Goal: Transaction & Acquisition: Purchase product/service

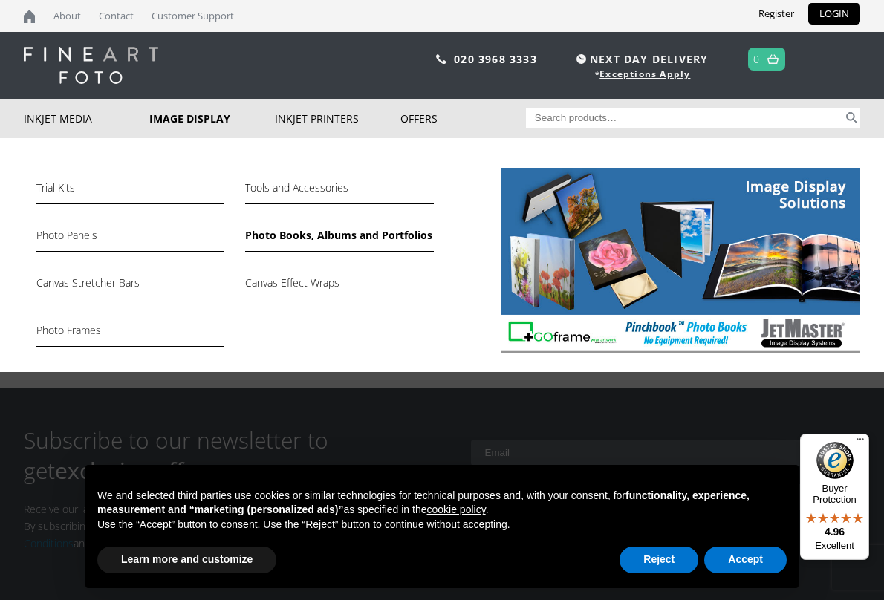
click at [295, 235] on link "Photo Books, Albums and Portfolios" at bounding box center [339, 239] width 188 height 25
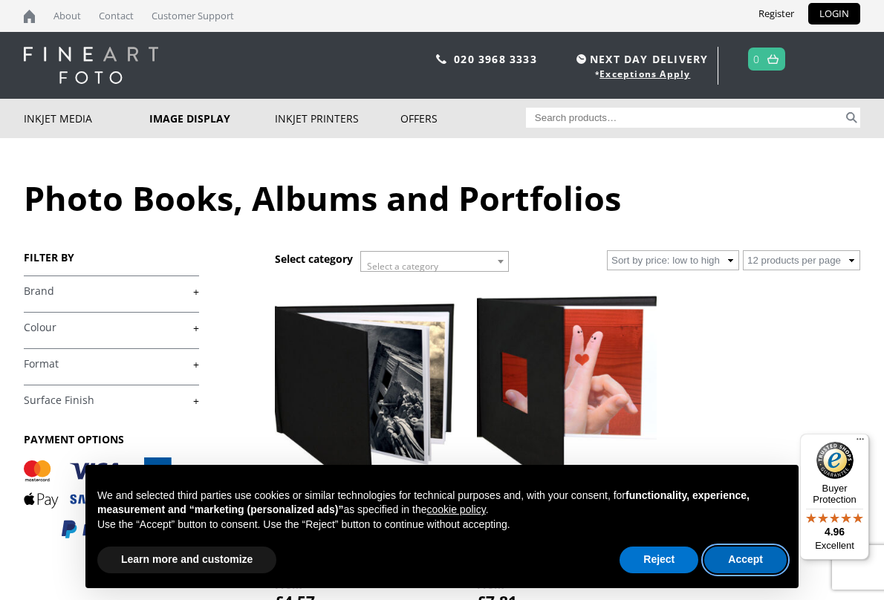
click at [758, 556] on button "Accept" at bounding box center [745, 560] width 82 height 27
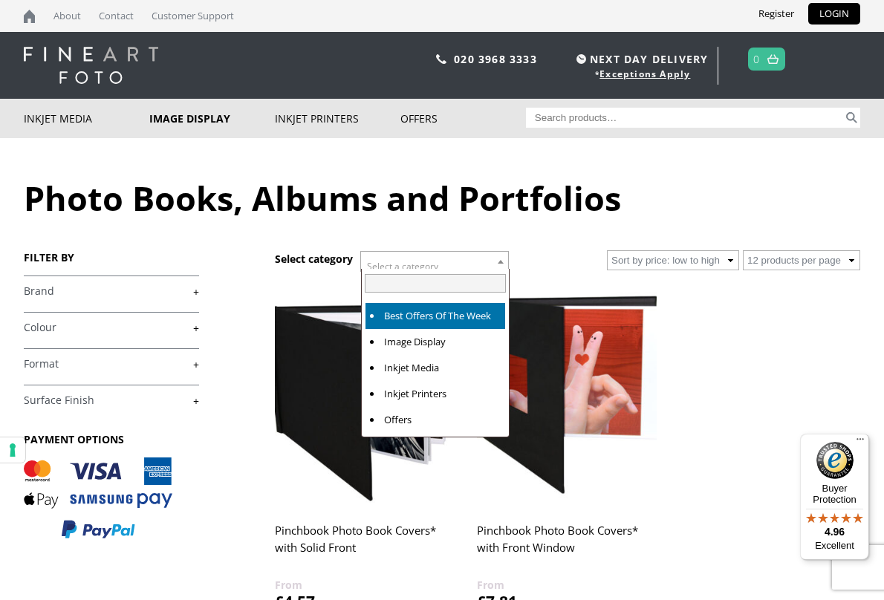
click at [499, 260] on b at bounding box center [501, 262] width 6 height 4
click at [695, 362] on ul "Pinchbook Photo Book Covers* with Solid Front £ 4.57 Select options This produc…" at bounding box center [567, 488] width 585 height 412
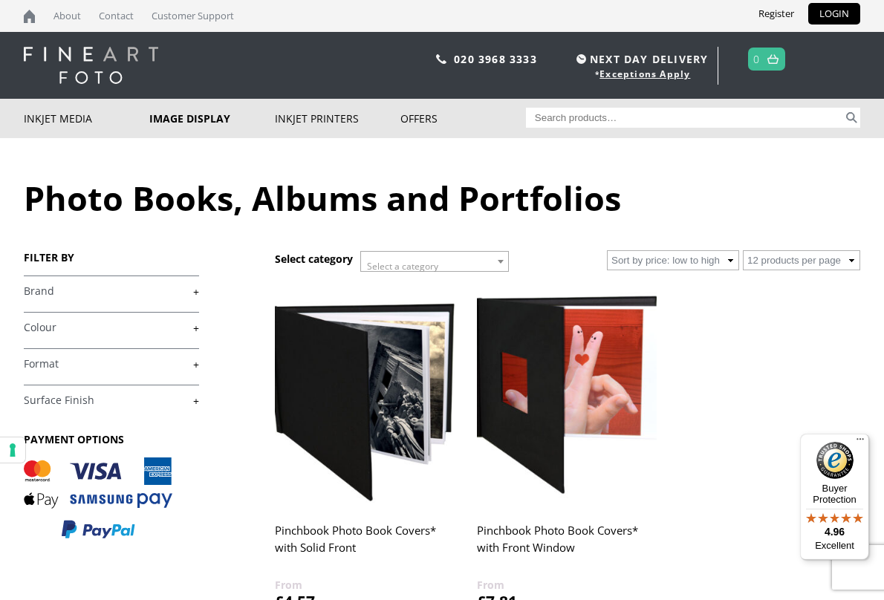
click at [35, 290] on link "+" at bounding box center [111, 292] width 175 height 14
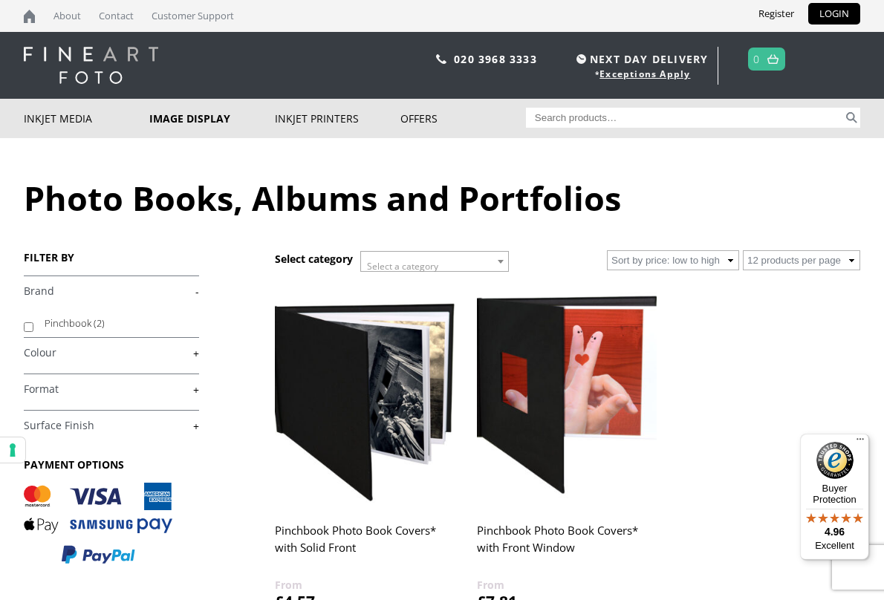
click at [31, 326] on input "Pinchbook (2)" at bounding box center [29, 327] width 10 height 10
checkbox input "true"
click at [44, 350] on link "+" at bounding box center [111, 353] width 175 height 14
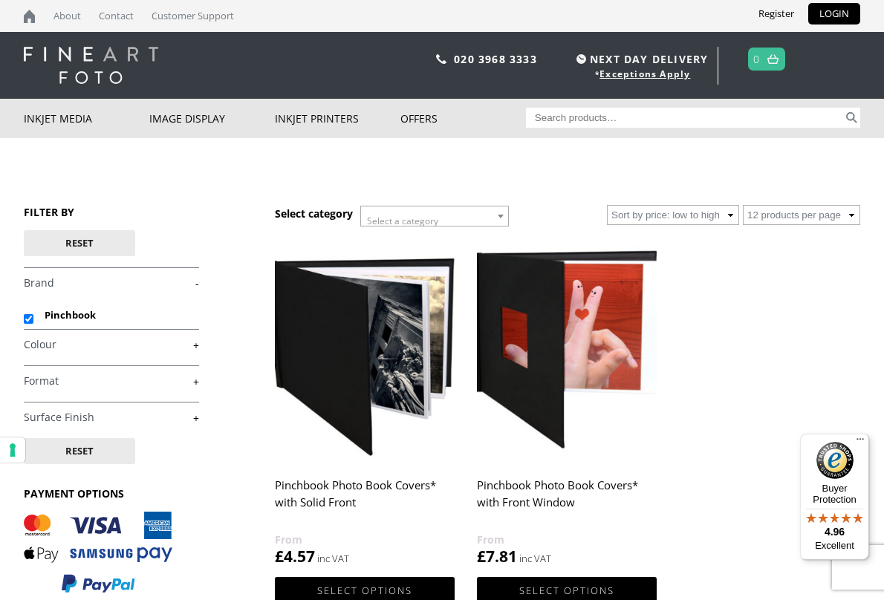
click at [36, 377] on link "+" at bounding box center [111, 381] width 175 height 14
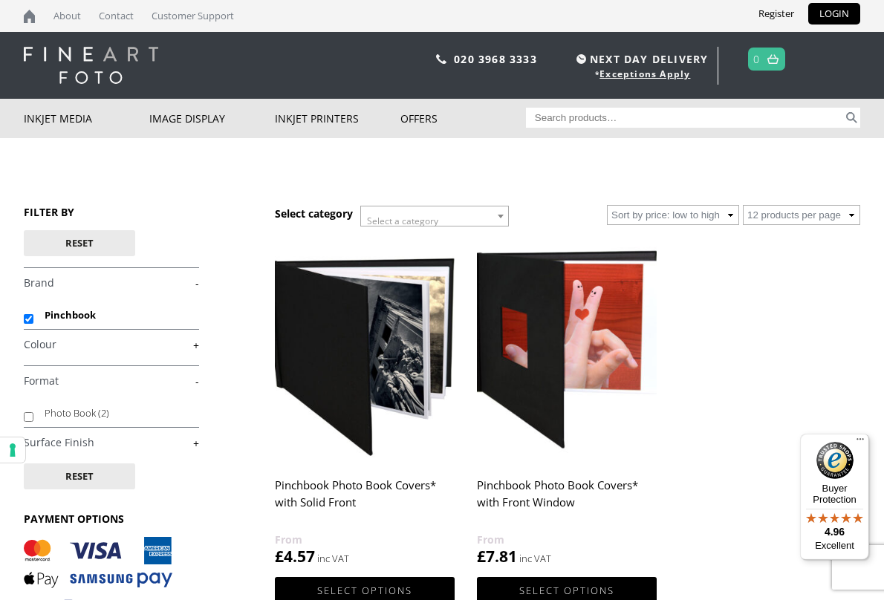
click at [28, 418] on input "Photo Book (2)" at bounding box center [29, 417] width 10 height 10
checkbox input "true"
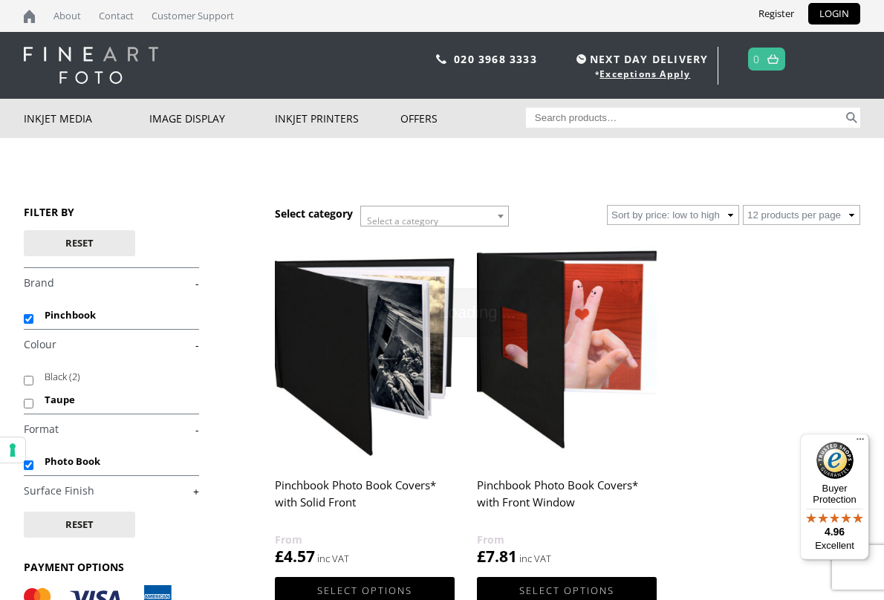
click at [26, 403] on input "Taupe" at bounding box center [29, 404] width 10 height 10
checkbox input "true"
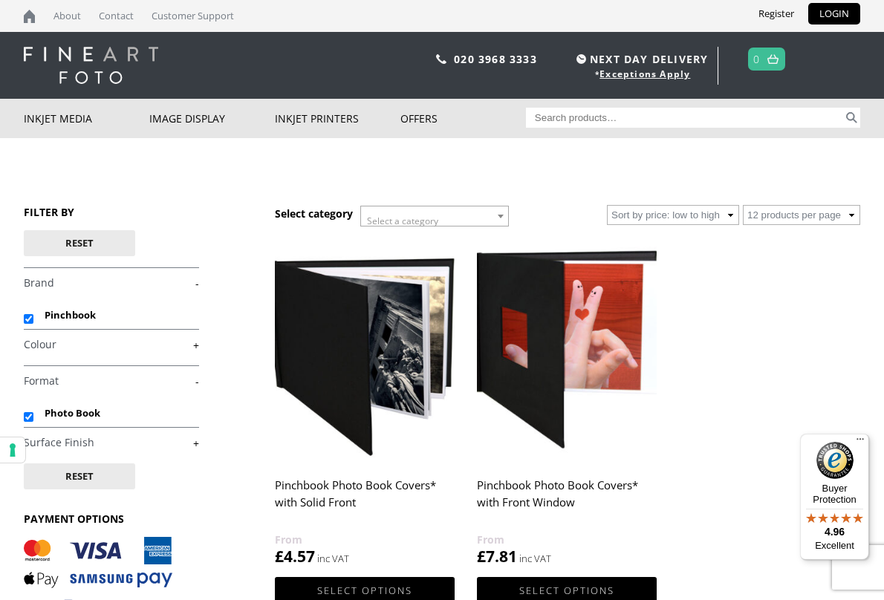
click at [42, 345] on link "+" at bounding box center [111, 345] width 175 height 14
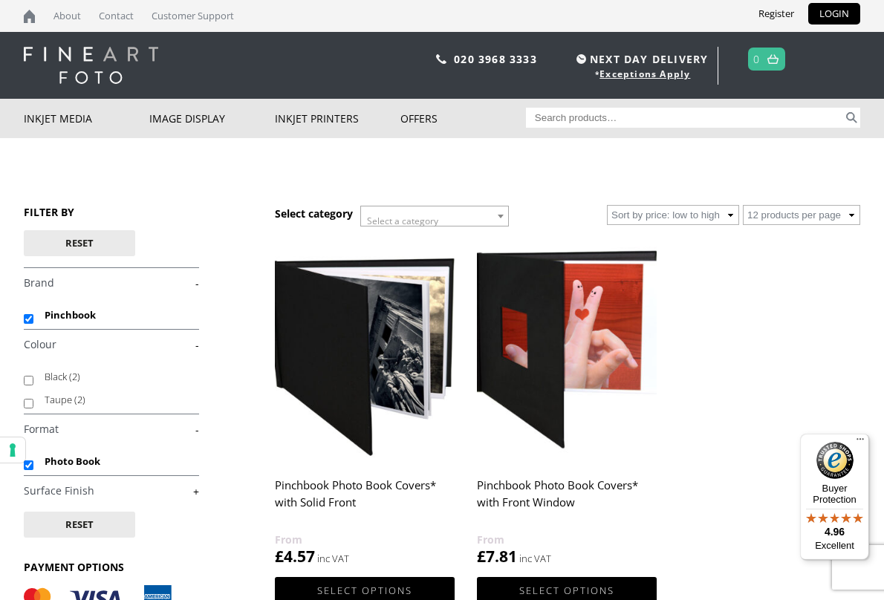
click at [27, 400] on input "Taupe (2)" at bounding box center [29, 404] width 10 height 10
checkbox input "true"
click at [64, 485] on link "+" at bounding box center [111, 491] width 175 height 14
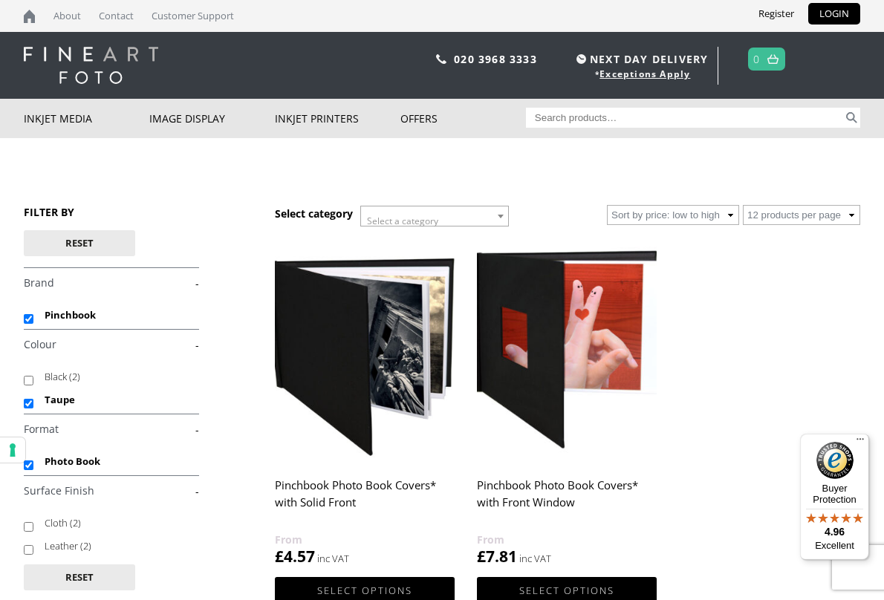
click at [28, 525] on input "Cloth (2)" at bounding box center [29, 527] width 10 height 10
checkbox input "true"
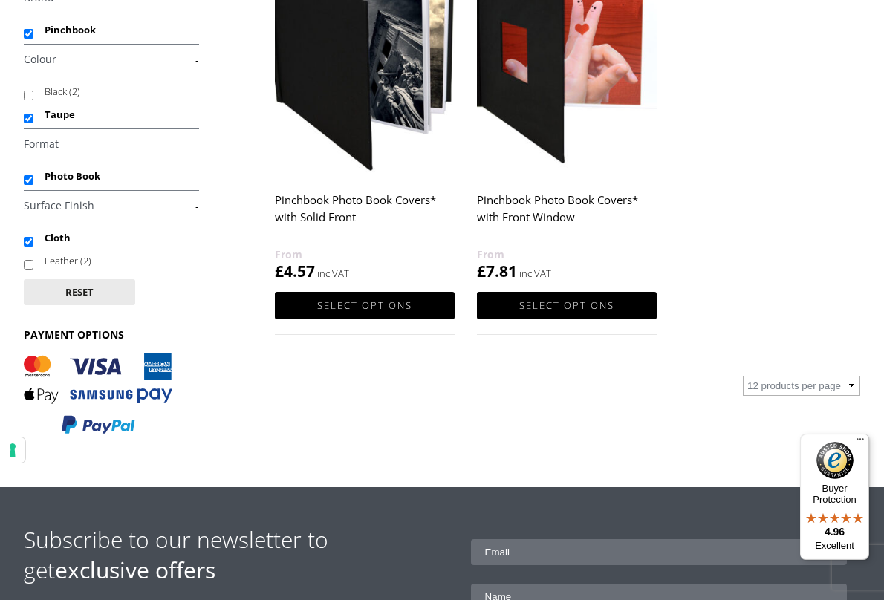
scroll to position [300, 0]
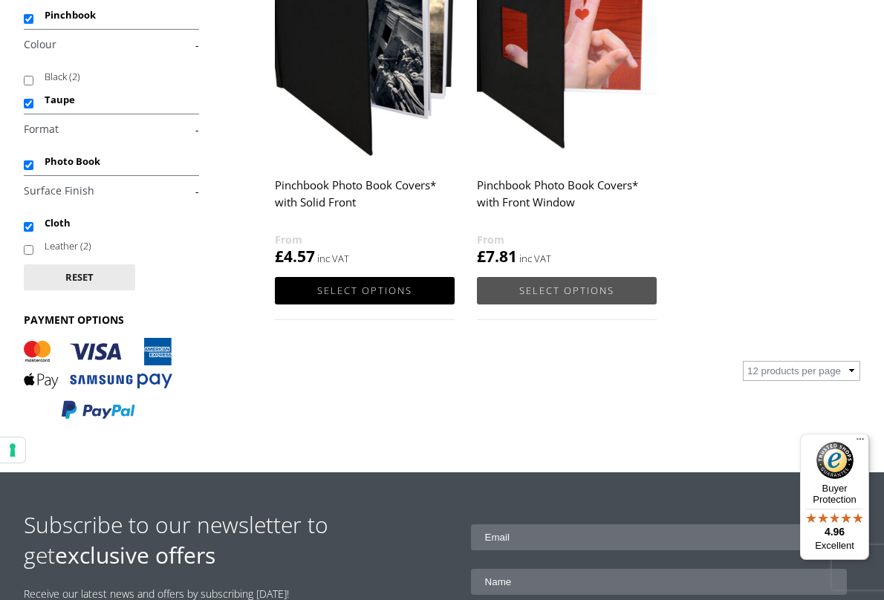
click at [527, 288] on link "Select options" at bounding box center [567, 290] width 180 height 27
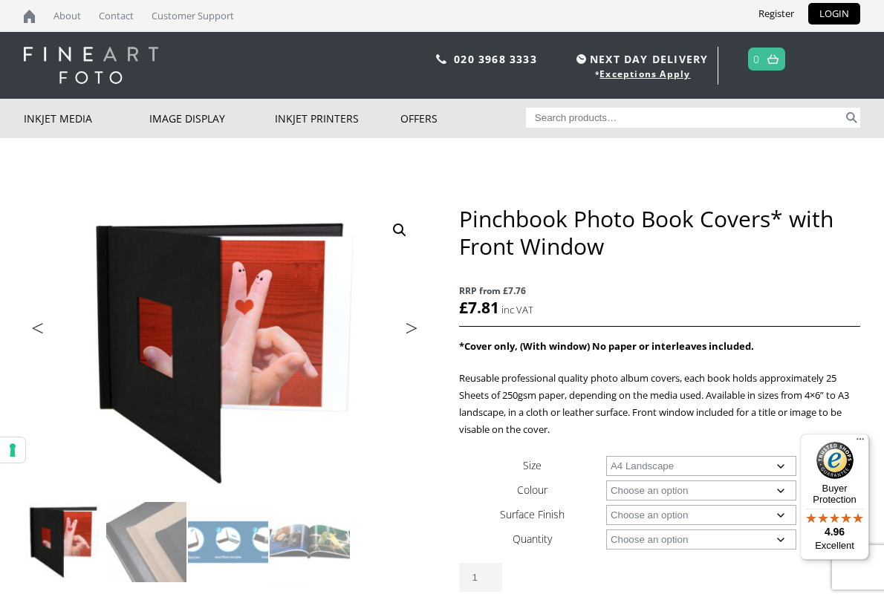
select select "a4-landscape"
select select "black"
select select "a4-landscape"
select select "leather"
select select "a4-landscape"
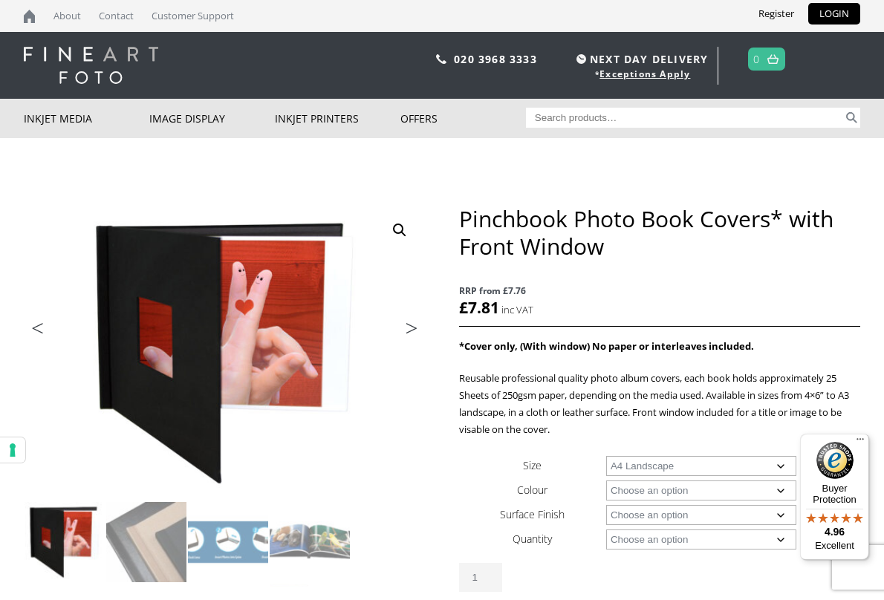
select select "1-book"
select select "a4-landscape"
select select "1-book"
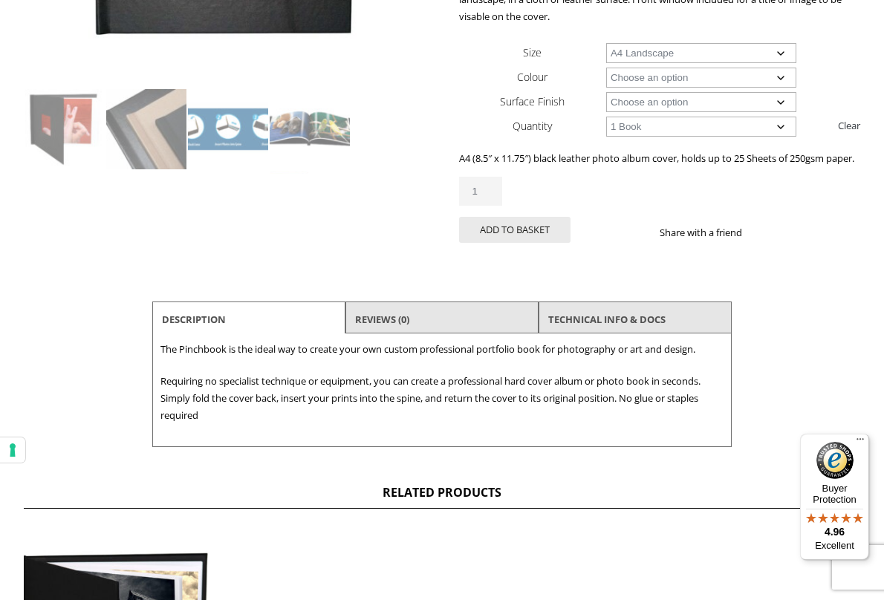
scroll to position [413, 0]
click at [513, 241] on button "Add to basket" at bounding box center [514, 230] width 111 height 26
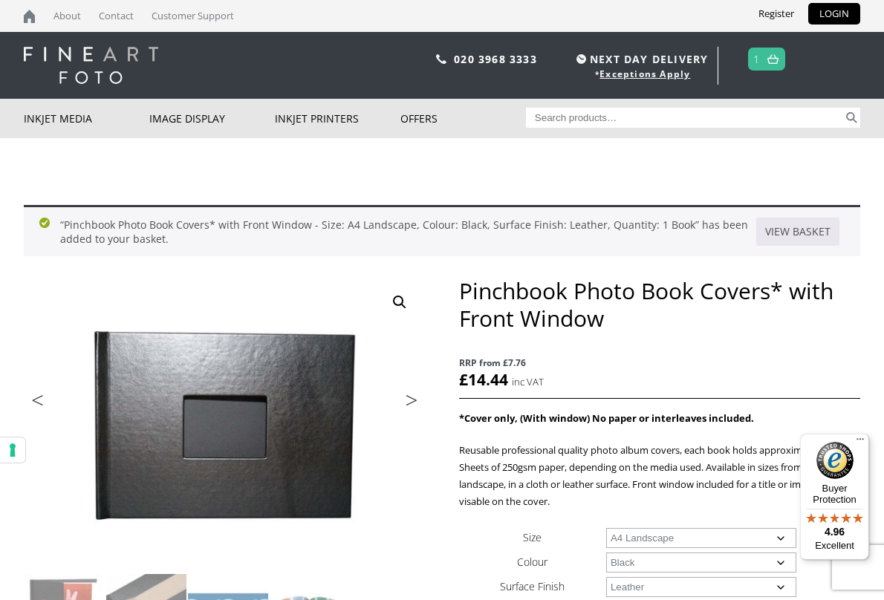
click at [757, 54] on link "1" at bounding box center [756, 59] width 7 height 22
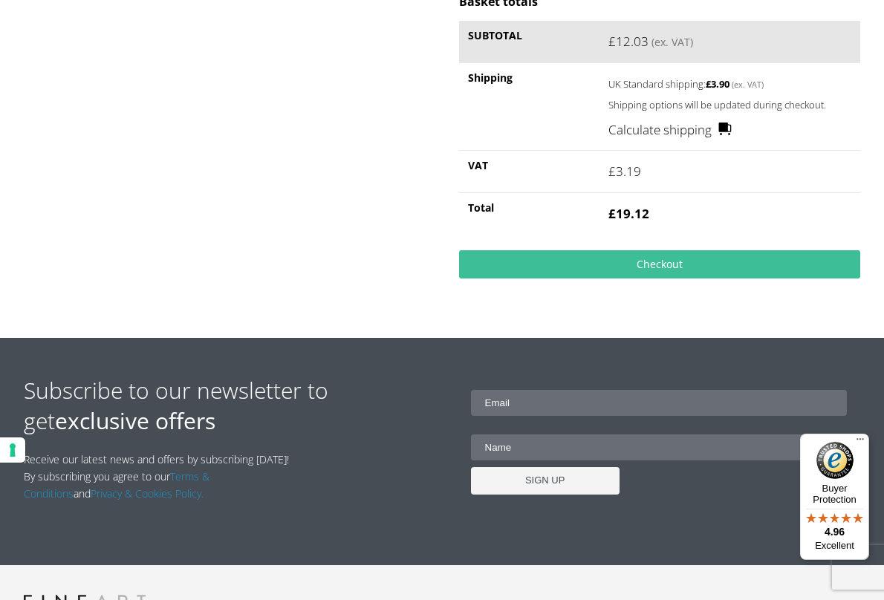
scroll to position [475, 0]
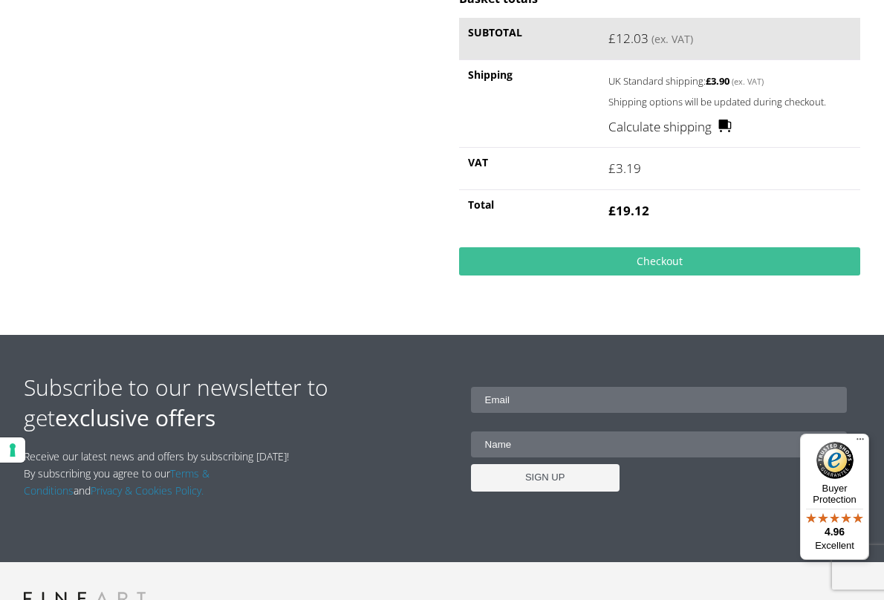
click at [649, 125] on link "Calculate shipping" at bounding box center [670, 126] width 124 height 19
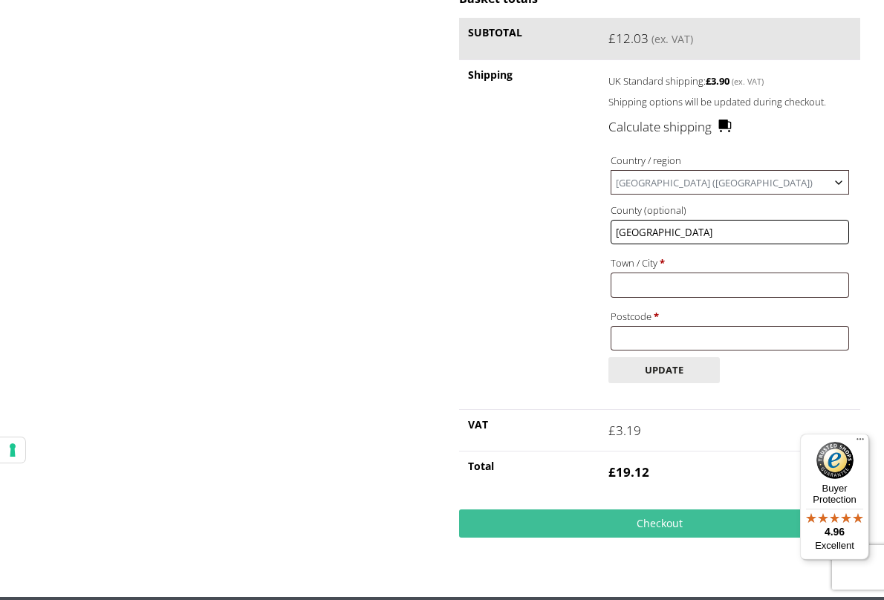
type input "[GEOGRAPHIC_DATA]"
type input "Bembridge"
click at [553, 309] on th "Shipping" at bounding box center [529, 234] width 140 height 350
type input "PO35 5NE"
click at [461, 295] on th "Shipping" at bounding box center [529, 234] width 140 height 350
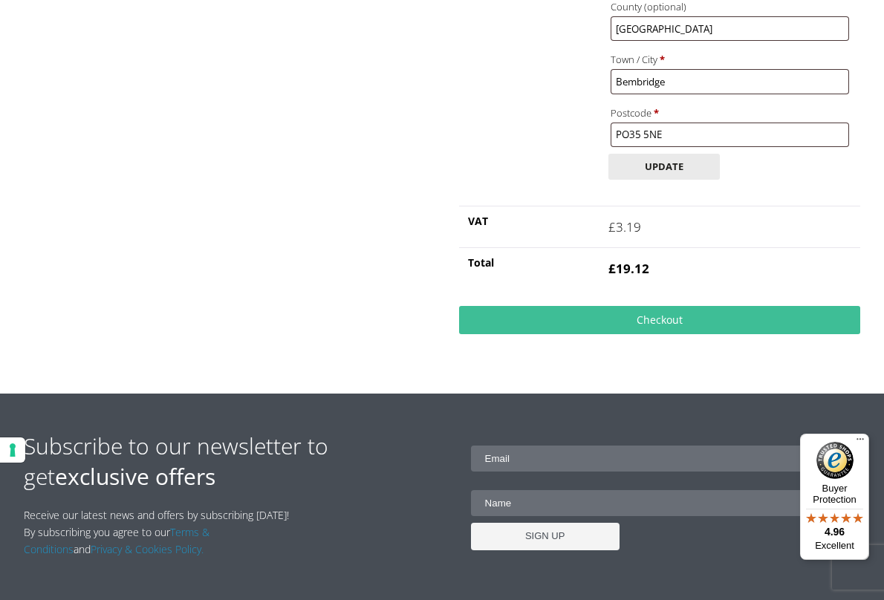
scroll to position [669, 0]
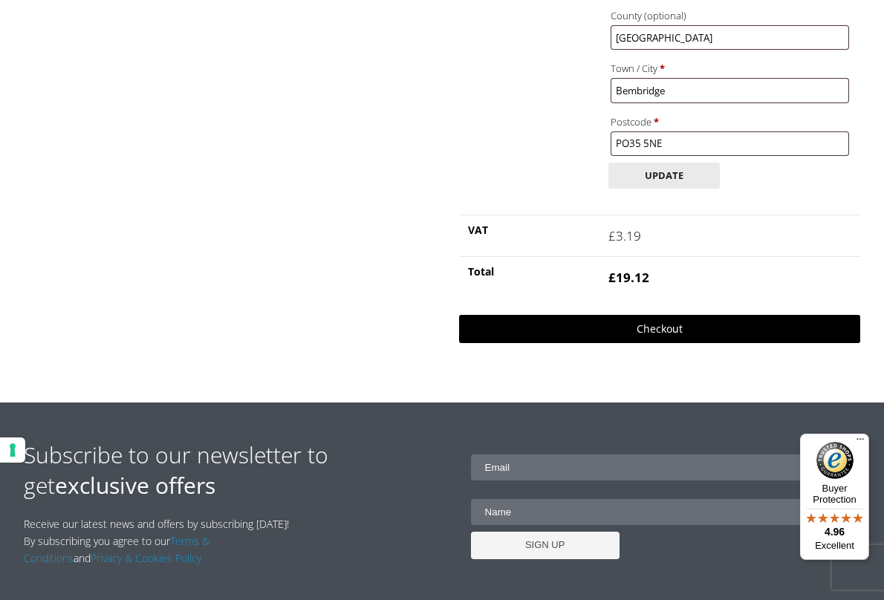
click at [643, 315] on link "Checkout" at bounding box center [659, 329] width 401 height 28
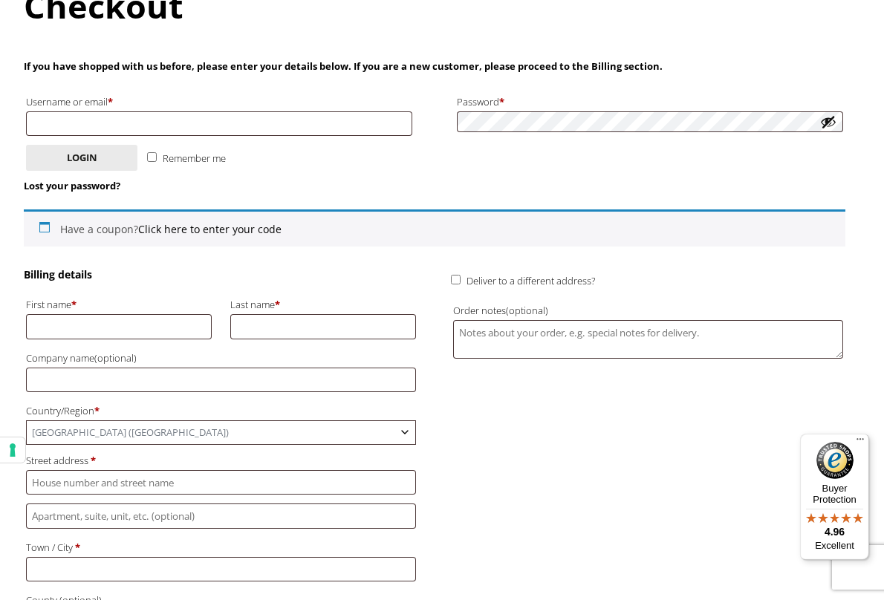
scroll to position [197, 0]
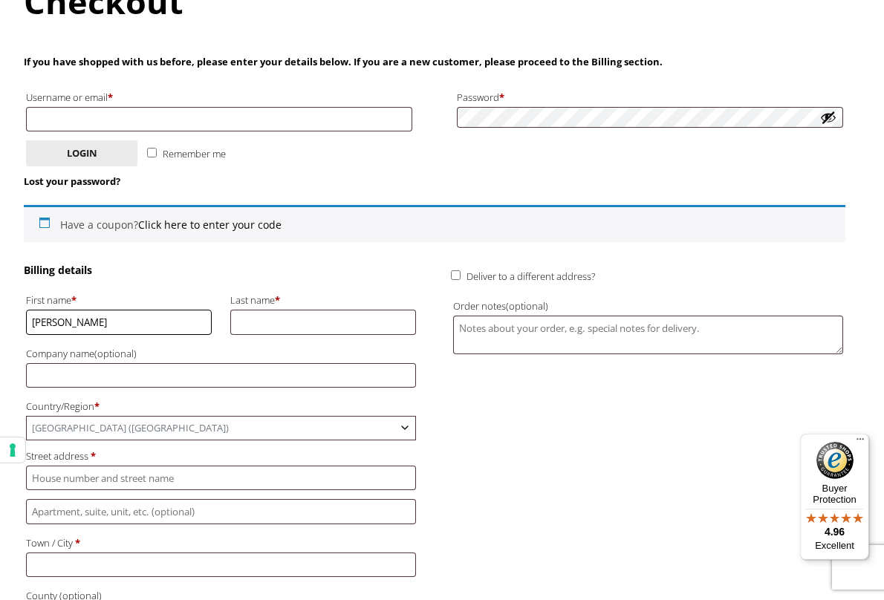
type input "[PERSON_NAME]"
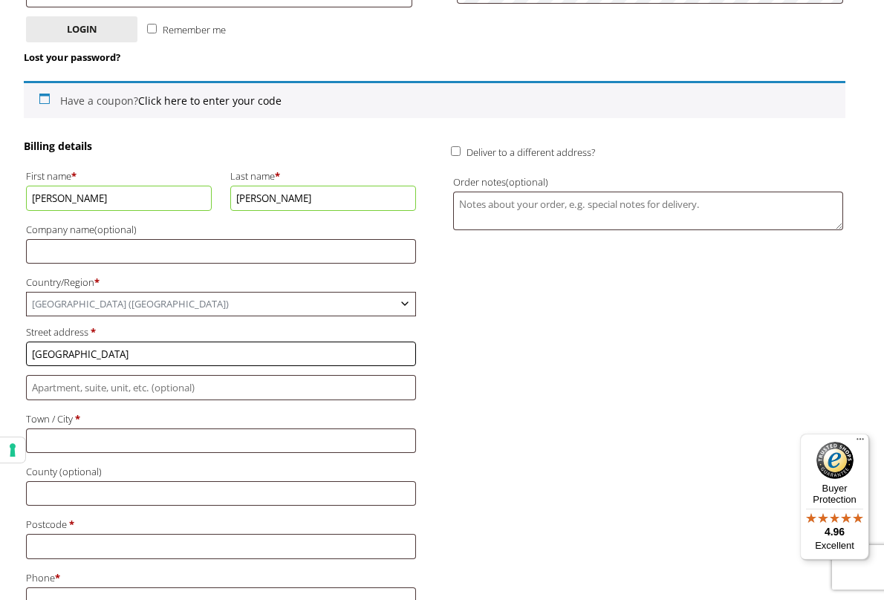
scroll to position [464, 0]
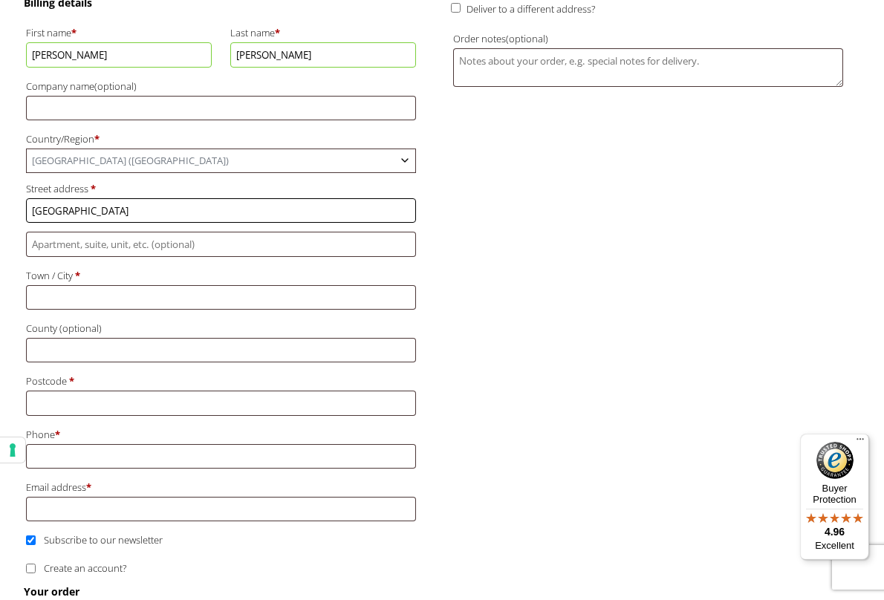
type input "Ducie Avenue"
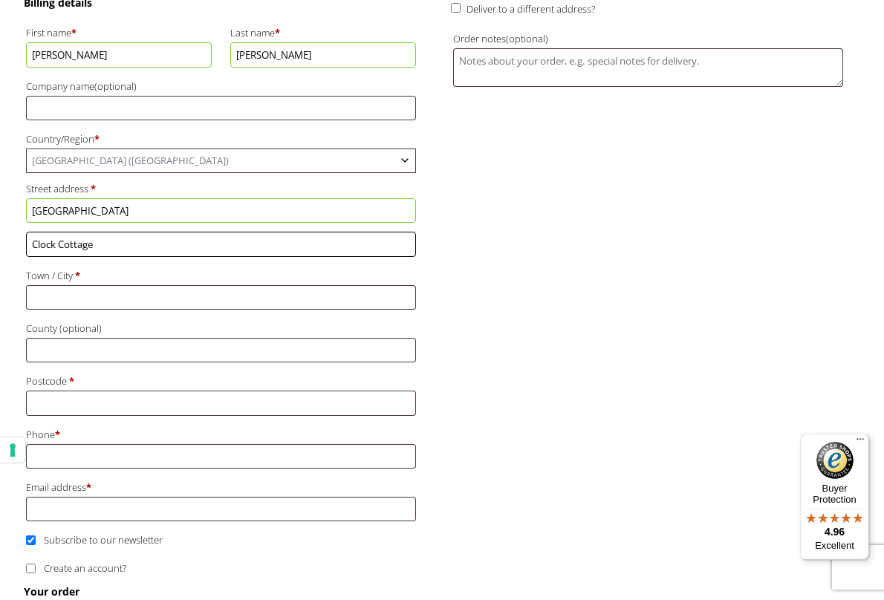
type input "Clock Cottage"
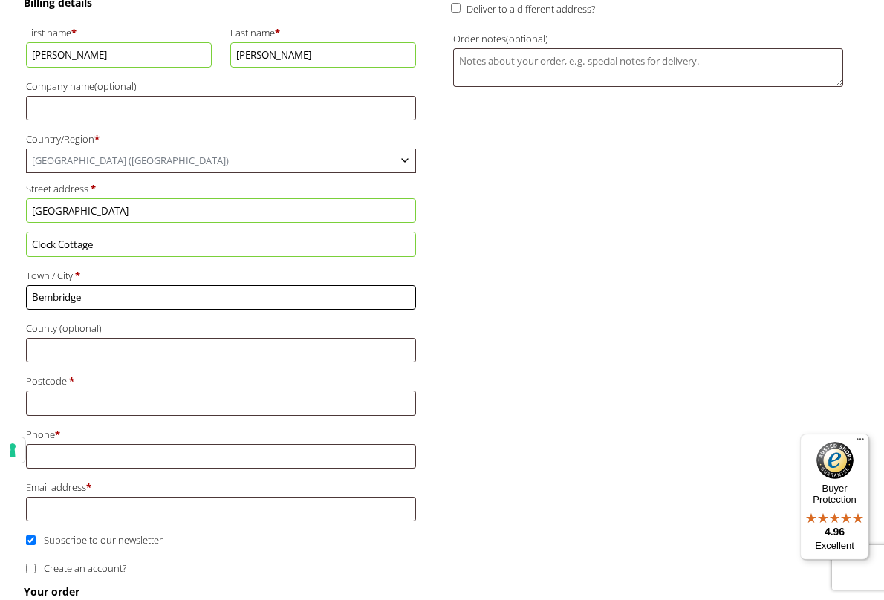
type input "Bembridge"
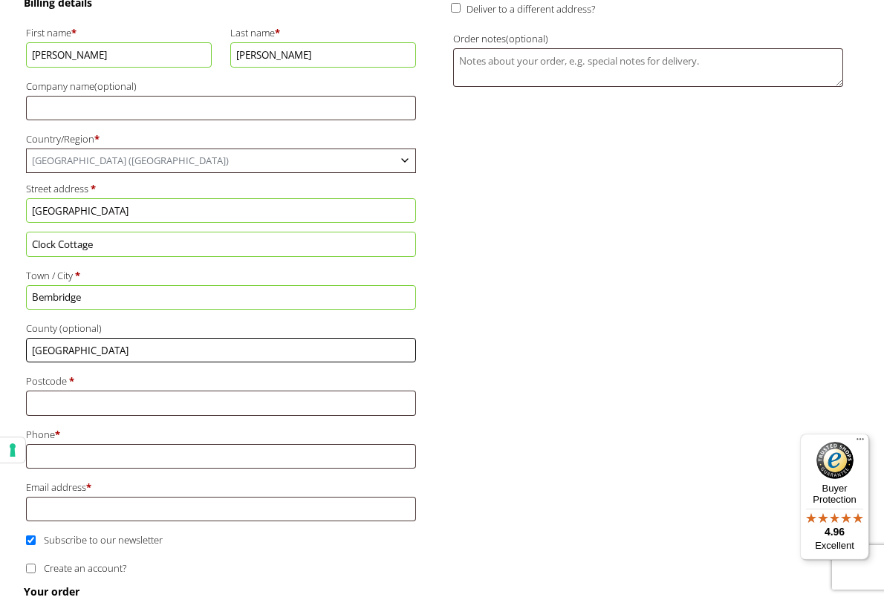
type input "Isle of Wight"
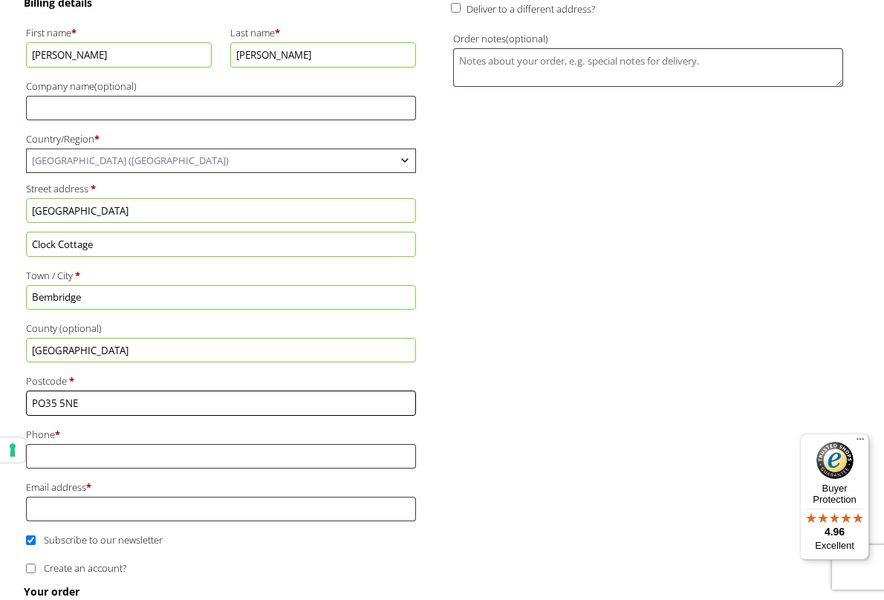
type input "PO35 5NE"
click at [281, 425] on label "Phone *" at bounding box center [221, 434] width 390 height 19
click at [281, 444] on input "Phone *" at bounding box center [221, 456] width 390 height 25
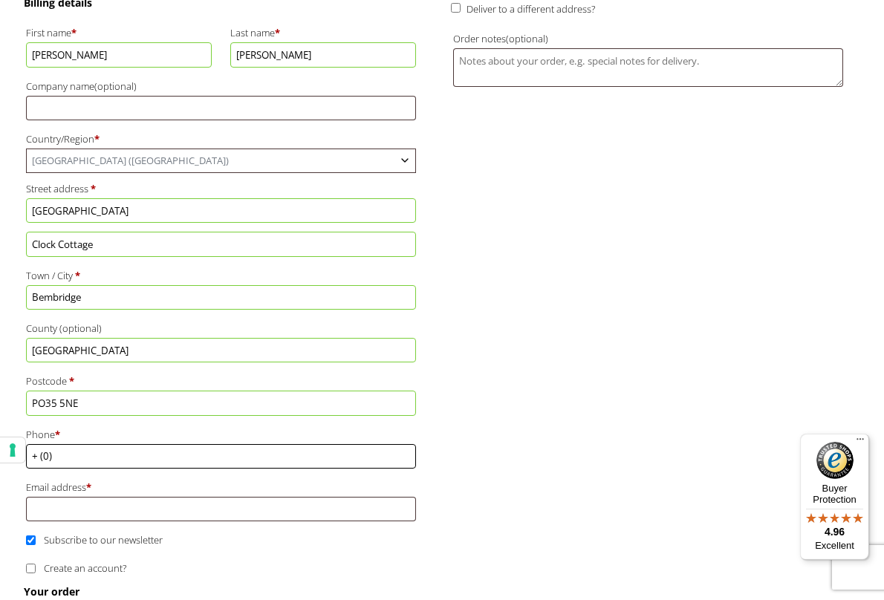
click at [38, 444] on input "+ (0)" at bounding box center [221, 456] width 390 height 25
click at [78, 444] on input "+ 44 (0)" at bounding box center [221, 456] width 390 height 25
type input "+ 44 (0) 7879233744"
type input "clarealexander03@gmail.com"
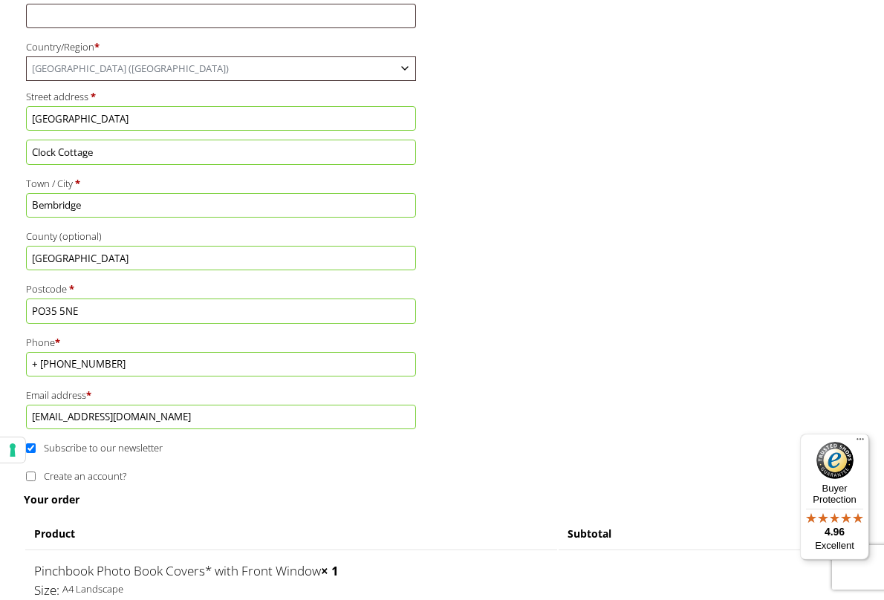
scroll to position [562, 0]
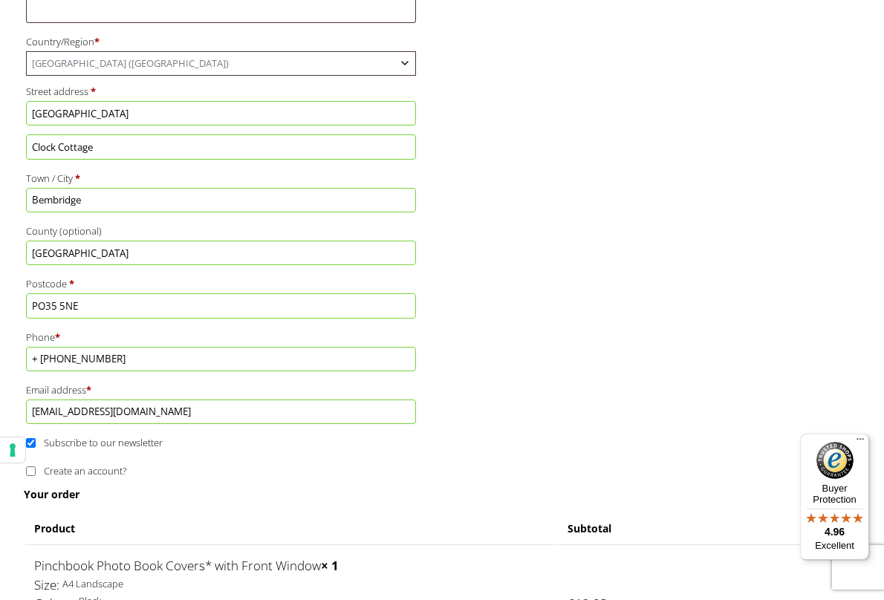
click at [36, 464] on label "Create an account?" at bounding box center [76, 470] width 100 height 13
click at [36, 467] on input "Create an account?" at bounding box center [31, 472] width 10 height 10
checkbox input "true"
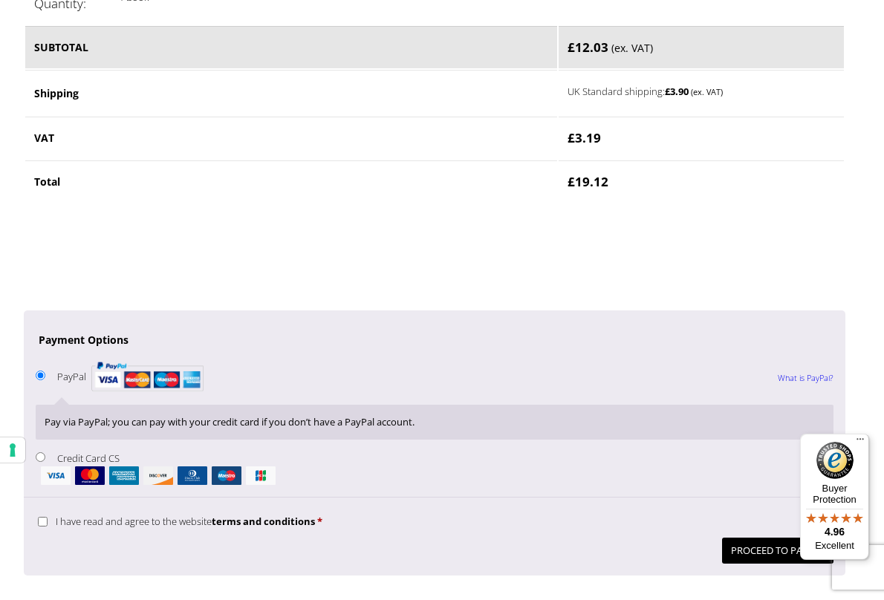
scroll to position [1332, 0]
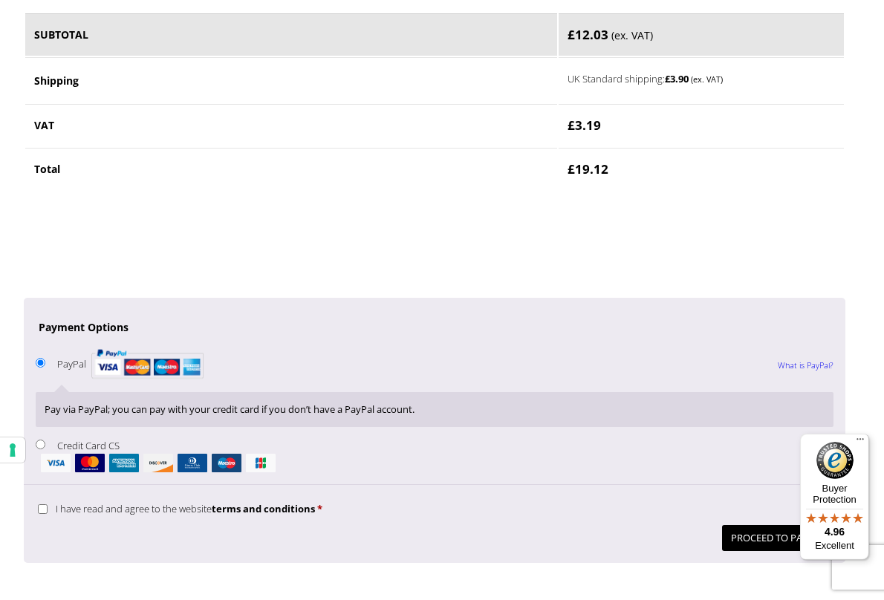
click at [83, 454] on img "Checkout" at bounding box center [90, 463] width 30 height 19
click at [45, 440] on input "Credit Card CS" at bounding box center [41, 445] width 10 height 10
radio input "true"
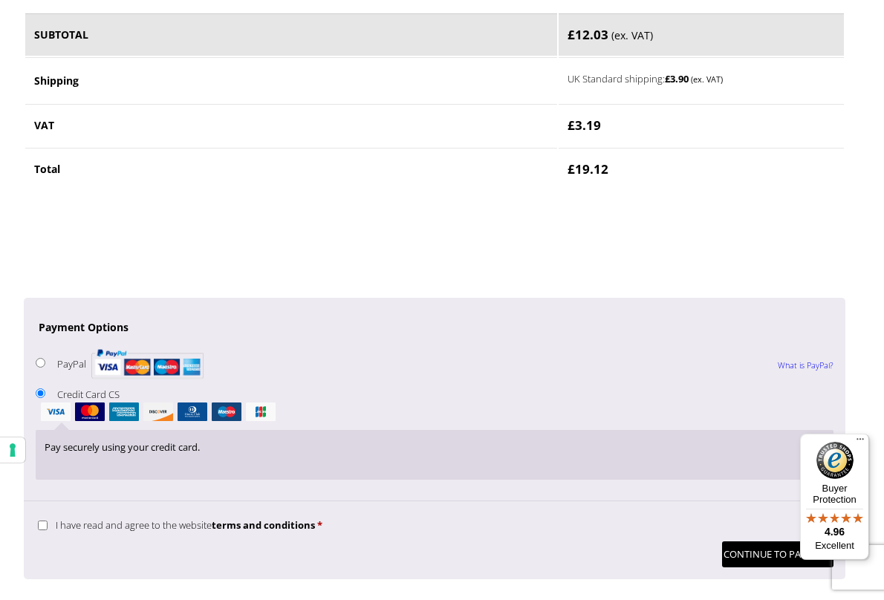
click at [45, 521] on input "I have read and agree to the website terms and conditions *" at bounding box center [43, 526] width 10 height 10
checkbox input "true"
click at [764, 542] on button "Continue to Payment" at bounding box center [777, 555] width 111 height 26
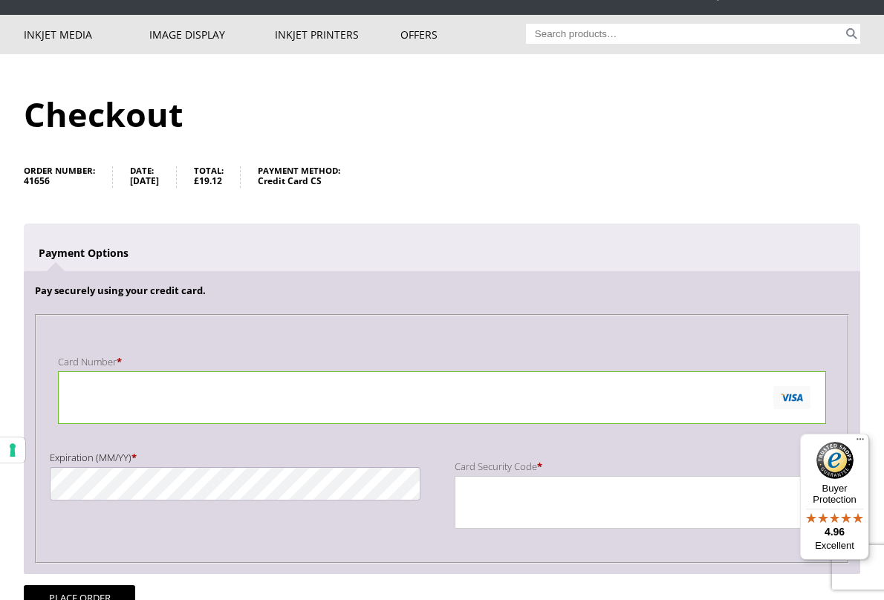
scroll to position [98, 0]
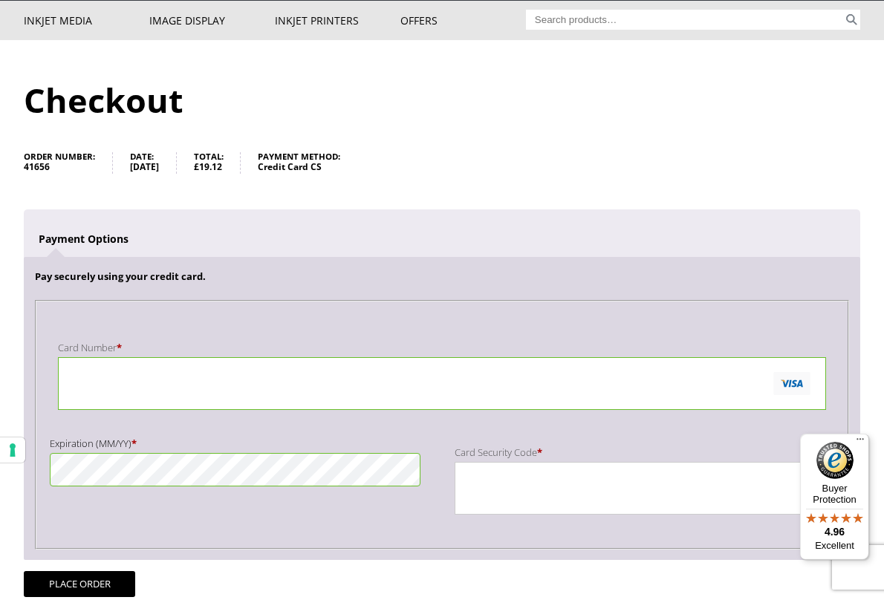
click at [494, 510] on div "Payment Info" at bounding box center [640, 488] width 371 height 53
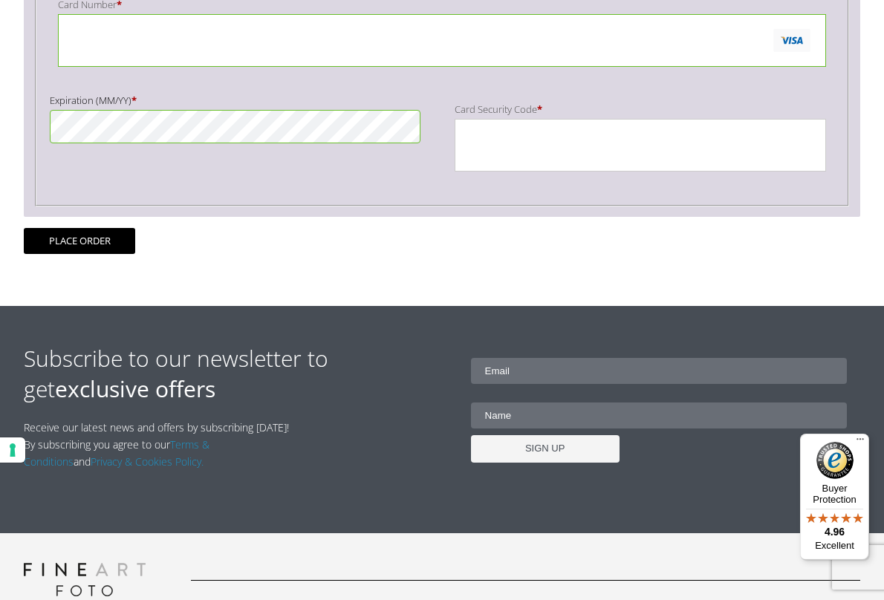
scroll to position [444, 0]
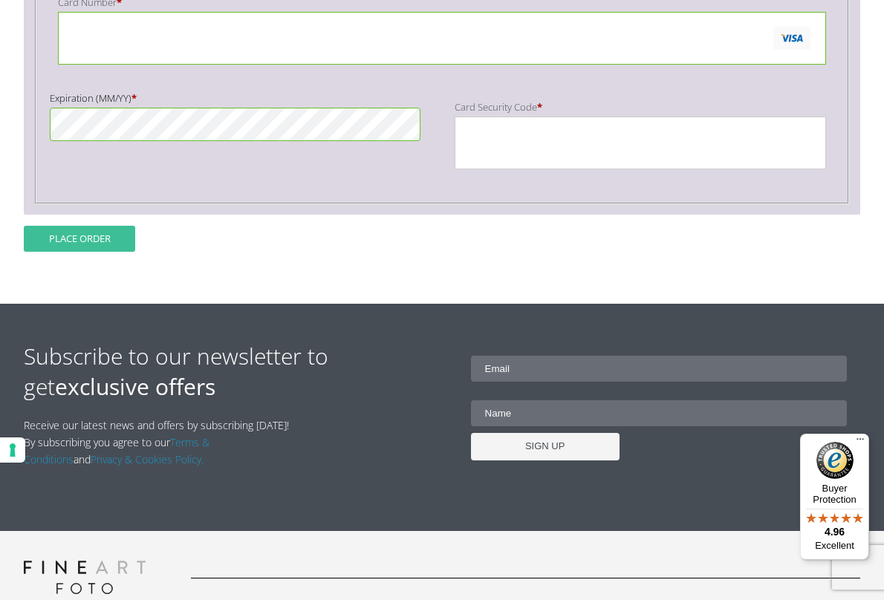
click at [51, 238] on button "Place order" at bounding box center [79, 239] width 111 height 26
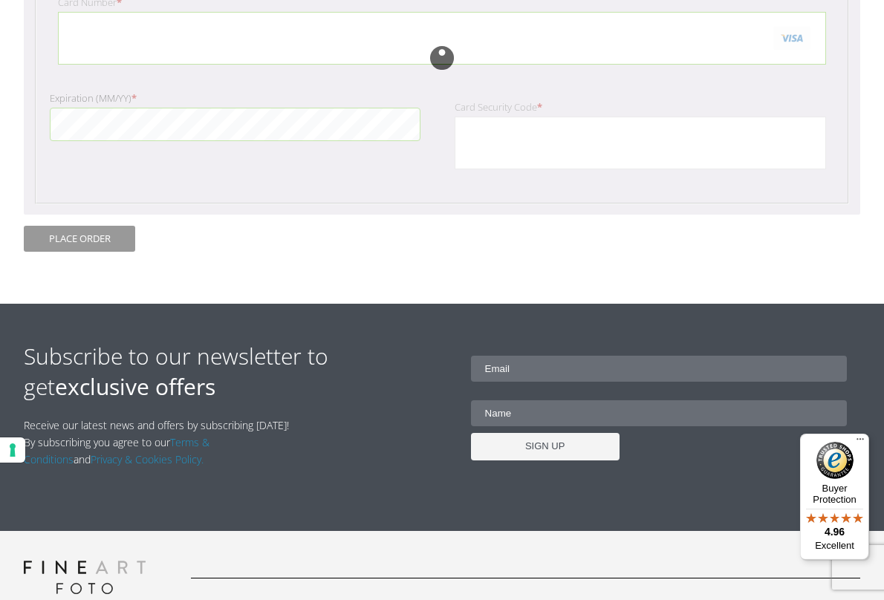
type input "[EMAIL_ADDRESS][DOMAIN_NAME]"
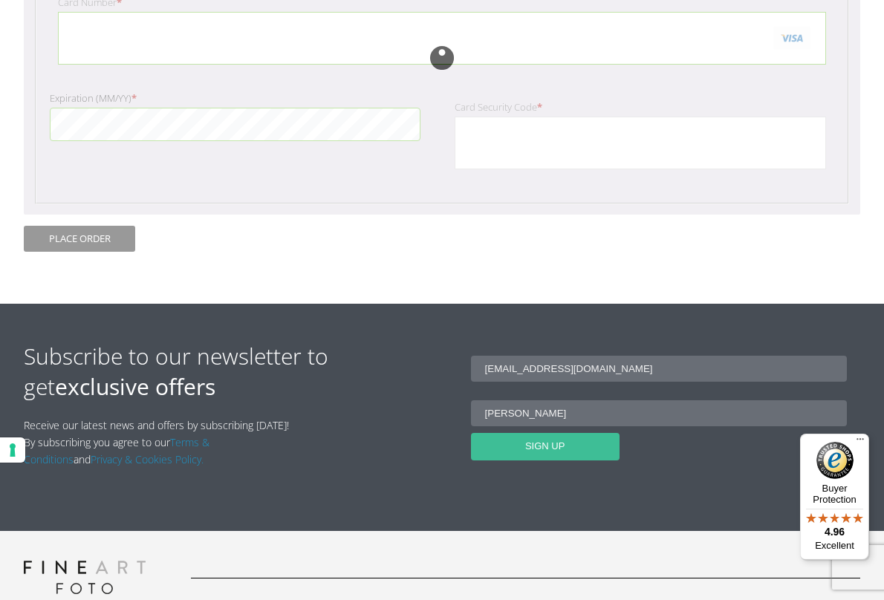
type input "[PERSON_NAME]"
click at [536, 439] on input "SIGN UP" at bounding box center [545, 446] width 149 height 27
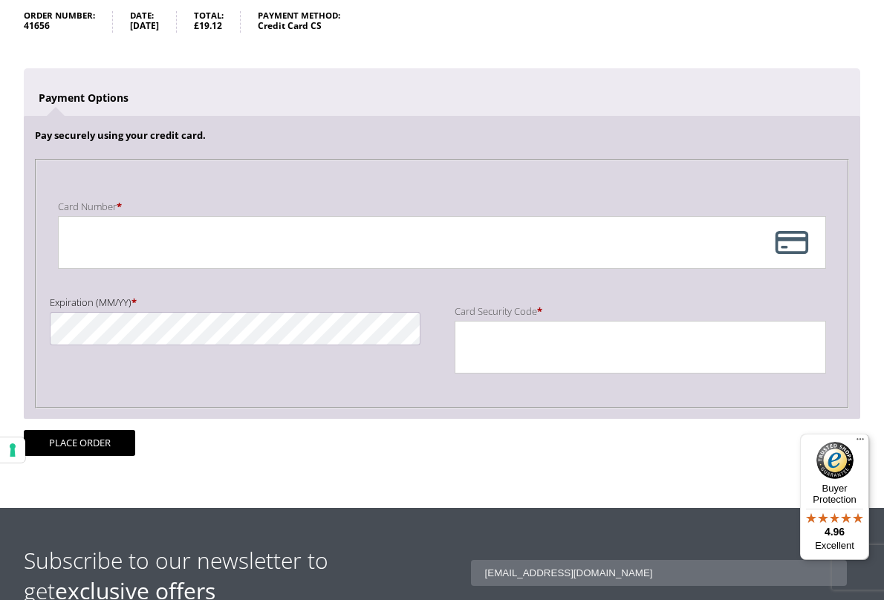
scroll to position [241, 0]
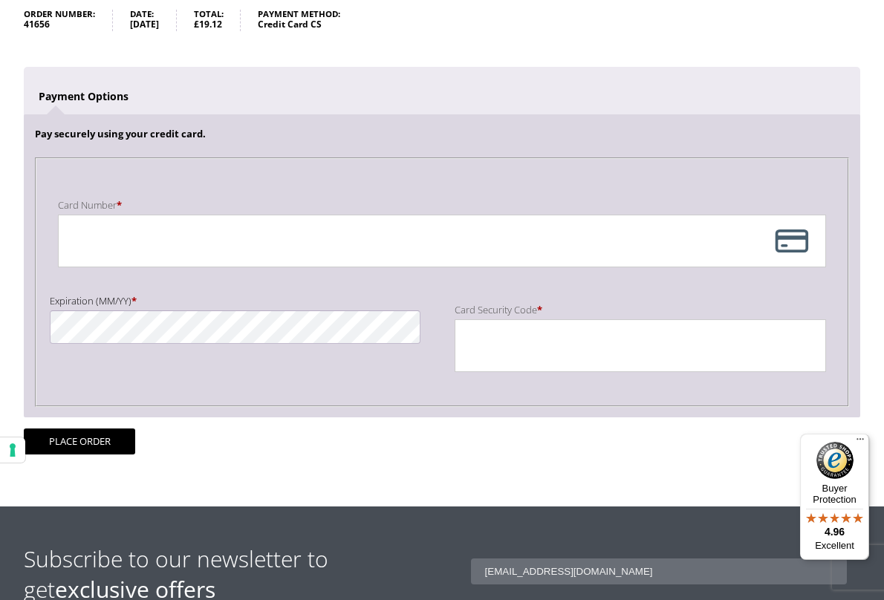
click at [699, 437] on form "Pay securely using your credit card. Payment Info Card Number * Expiration (MM/…" at bounding box center [442, 261] width 837 height 388
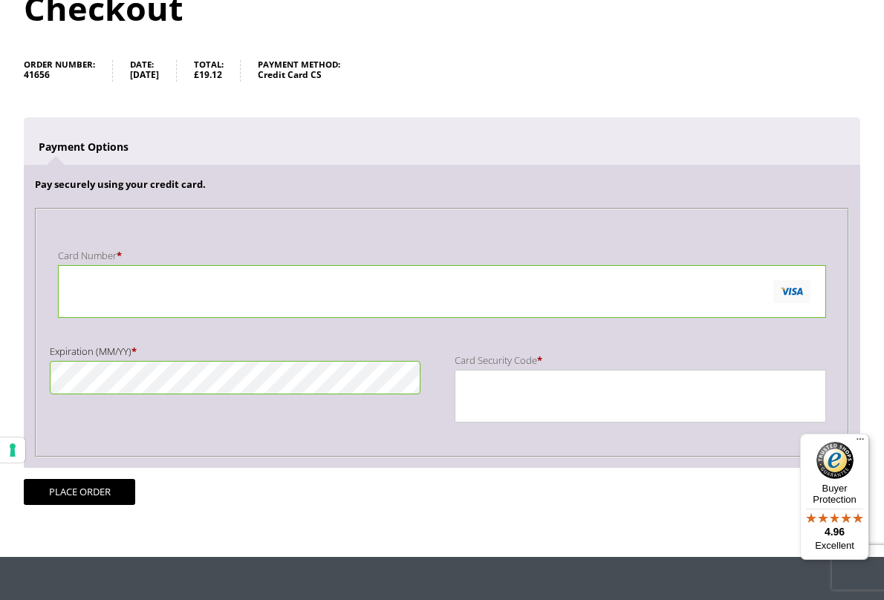
scroll to position [195, 0]
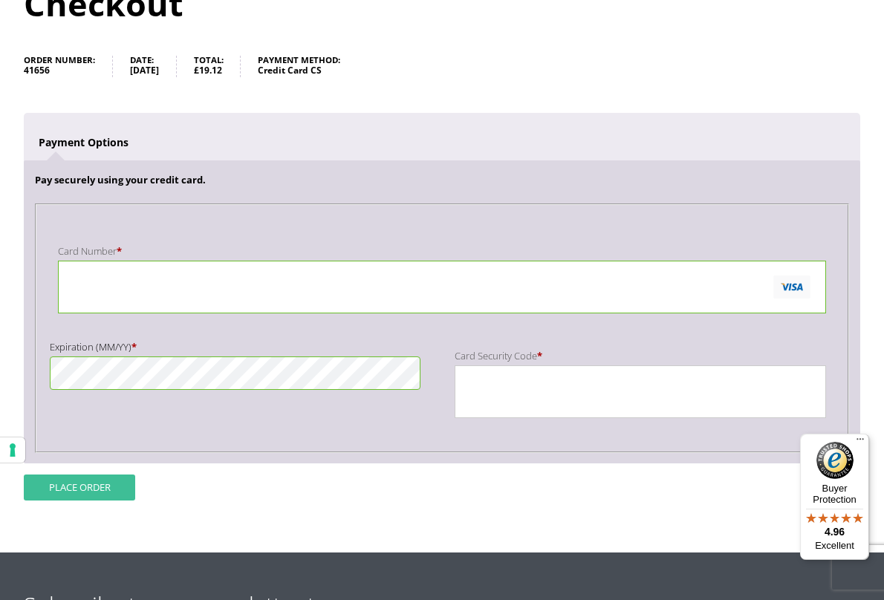
click at [77, 484] on button "Place order" at bounding box center [79, 488] width 111 height 26
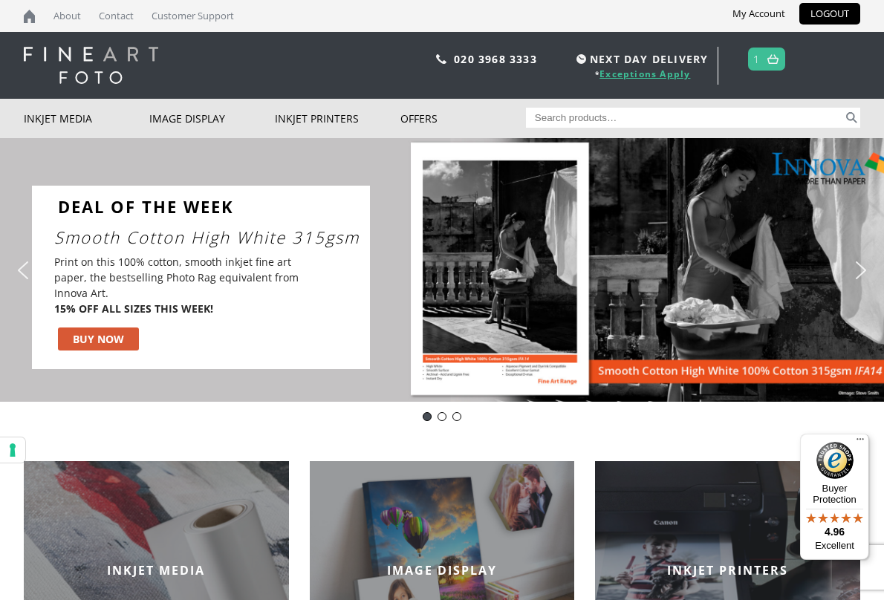
click at [634, 75] on link "Exceptions Apply" at bounding box center [645, 74] width 91 height 13
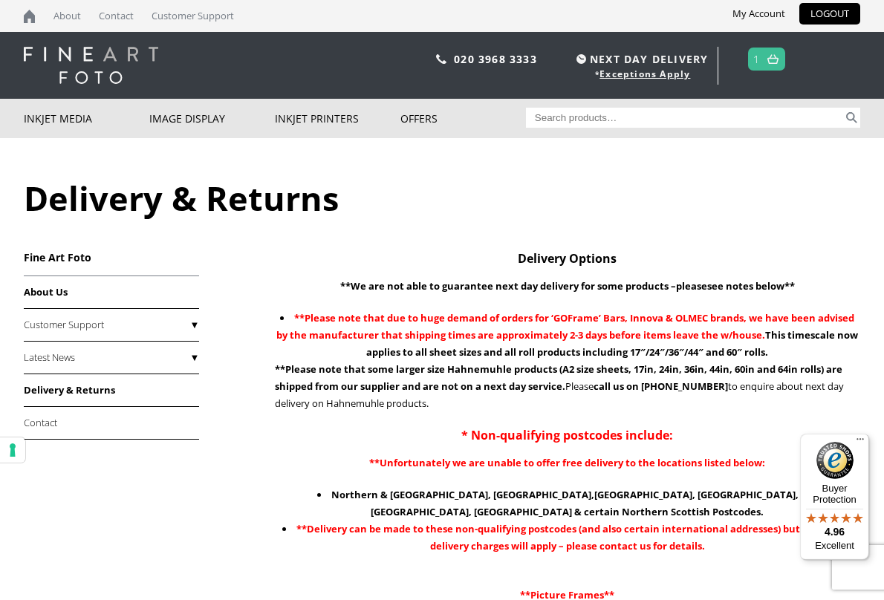
click at [48, 290] on link "About Us" at bounding box center [111, 292] width 175 height 33
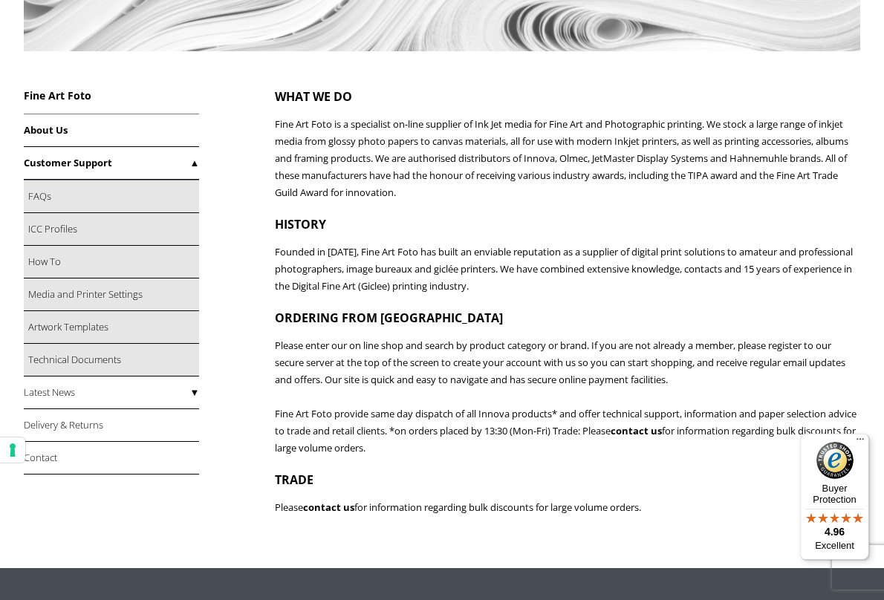
scroll to position [345, 0]
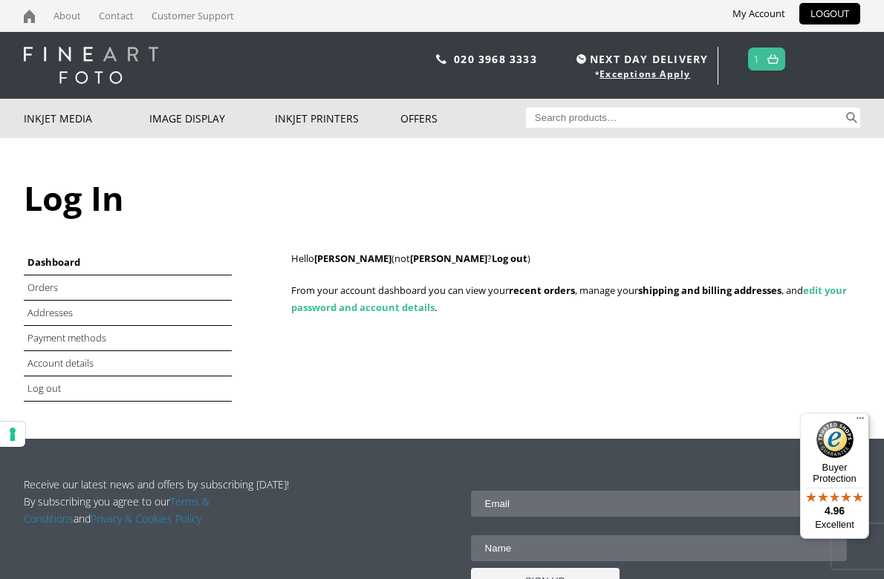
click at [372, 308] on link "edit your password and account details" at bounding box center [569, 299] width 556 height 30
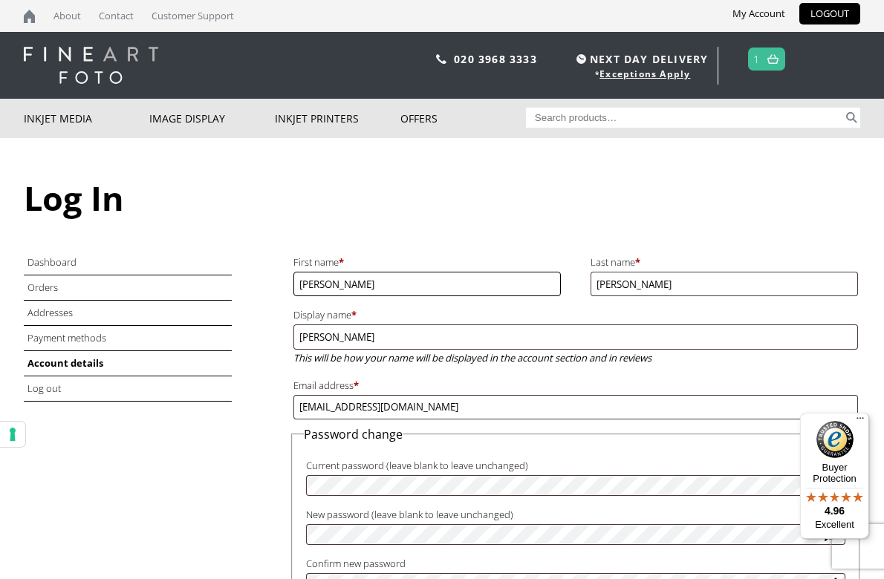
click at [338, 281] on input "Elizabeth" at bounding box center [426, 284] width 267 height 25
type input "E"
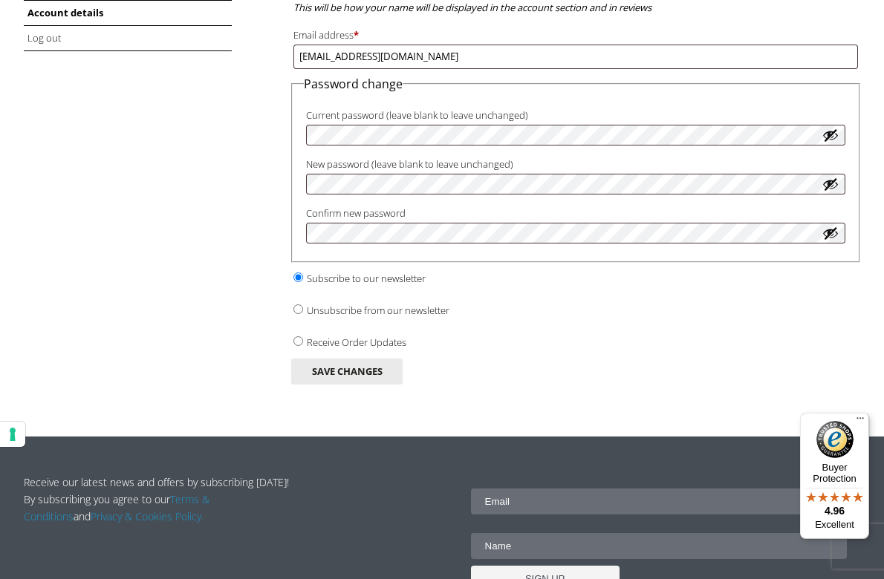
scroll to position [354, 0]
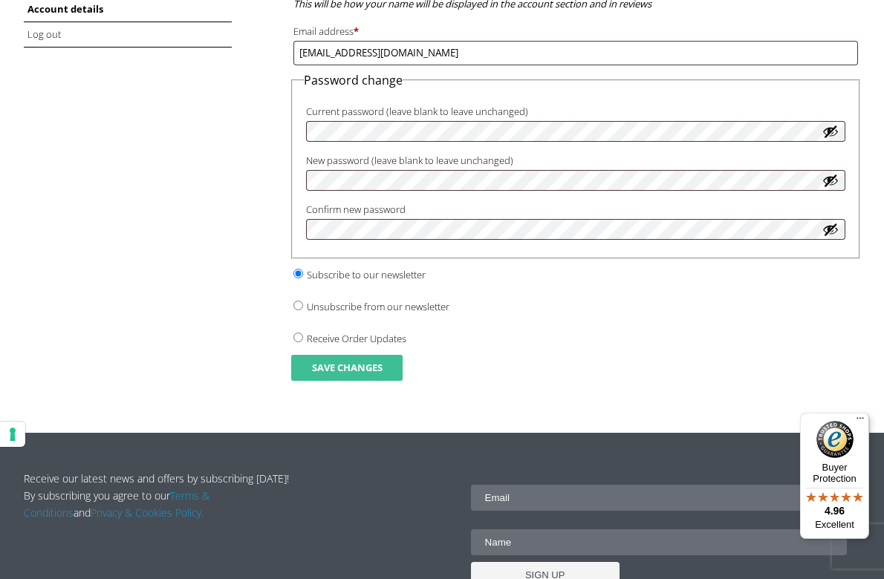
type input "Clare"
click at [333, 355] on button "Save changes" at bounding box center [346, 368] width 111 height 26
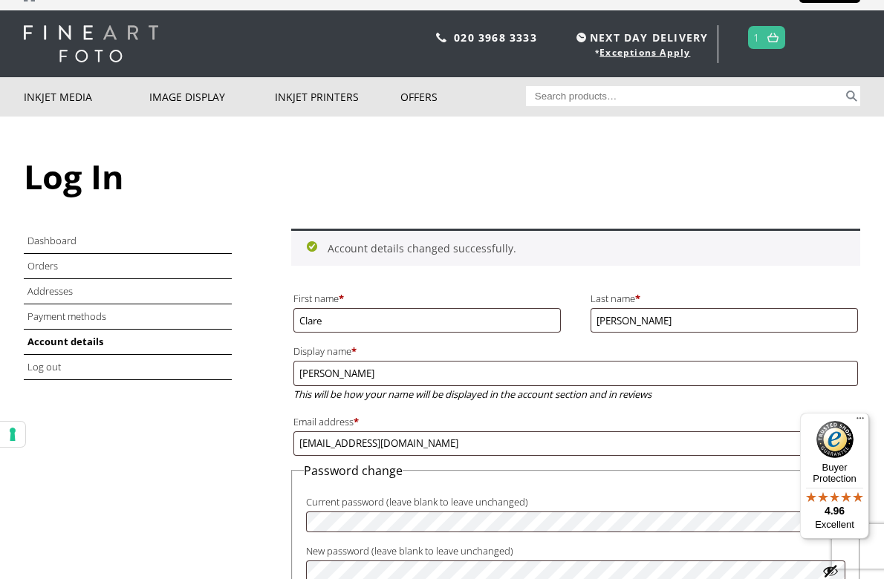
scroll to position [4, 0]
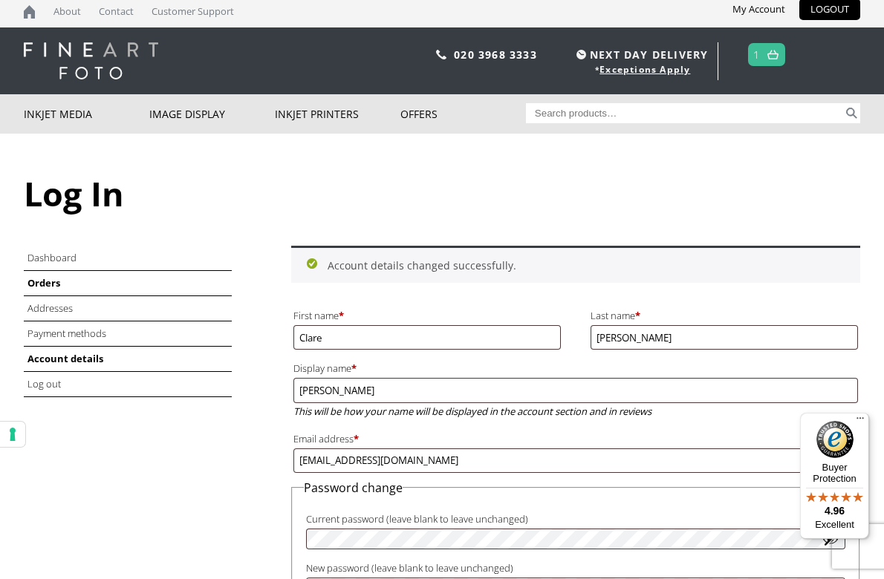
click at [40, 279] on link "Orders" at bounding box center [43, 282] width 33 height 13
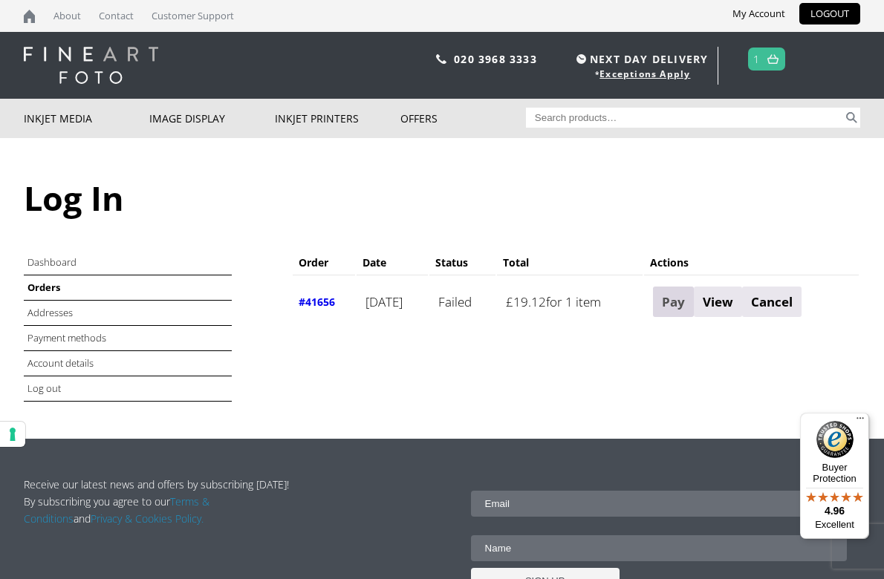
click at [694, 302] on link "Pay" at bounding box center [673, 302] width 41 height 30
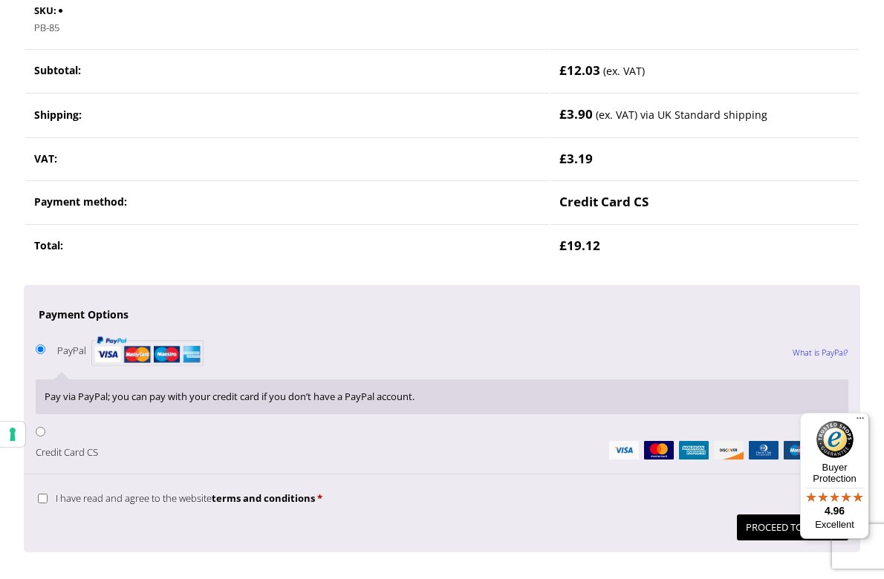
scroll to position [451, 0]
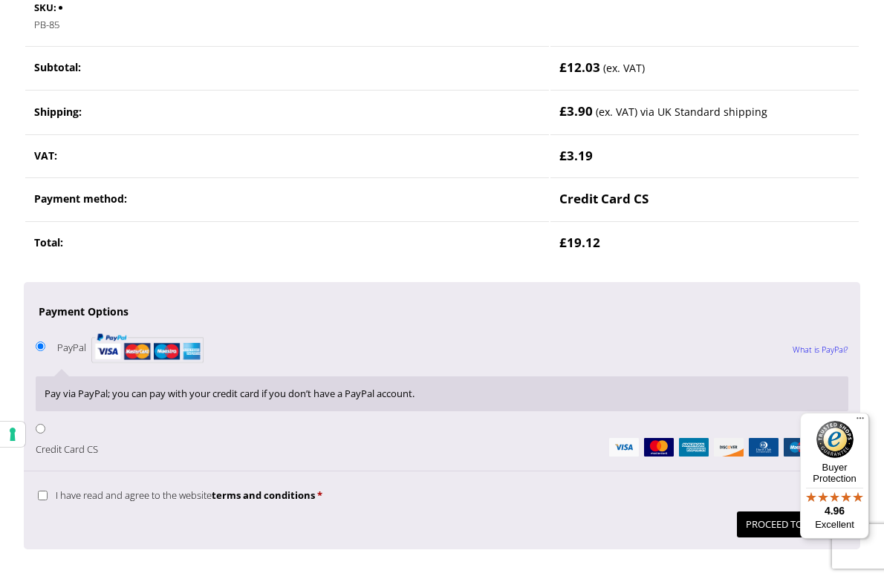
click at [71, 341] on label "PayPal What is PayPal?" at bounding box center [130, 347] width 146 height 13
click at [45, 342] on input "PayPal What is PayPal?" at bounding box center [41, 347] width 10 height 10
click at [41, 491] on input "I have read and agree to the website terms and conditions *" at bounding box center [43, 496] width 10 height 10
checkbox input "true"
click at [756, 512] on button "Proceed to PayPal" at bounding box center [792, 525] width 111 height 26
